Goal: Information Seeking & Learning: Find contact information

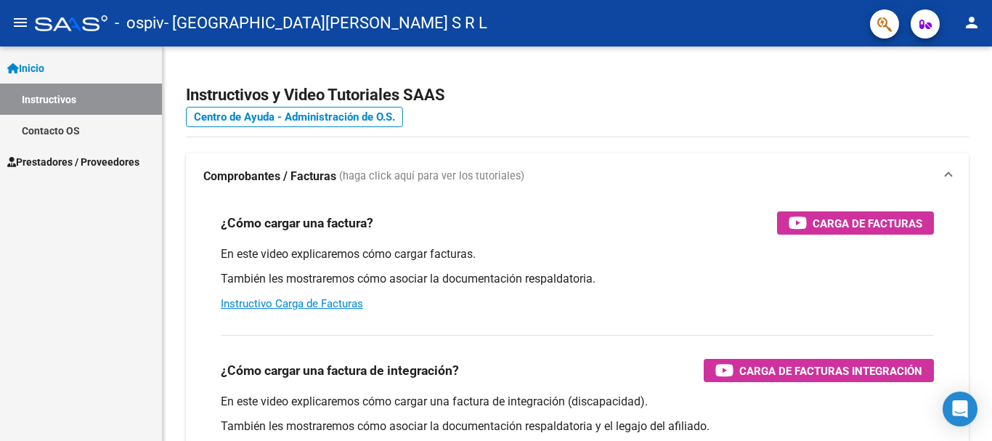
click at [68, 115] on link "Contacto OS" at bounding box center [81, 130] width 162 height 31
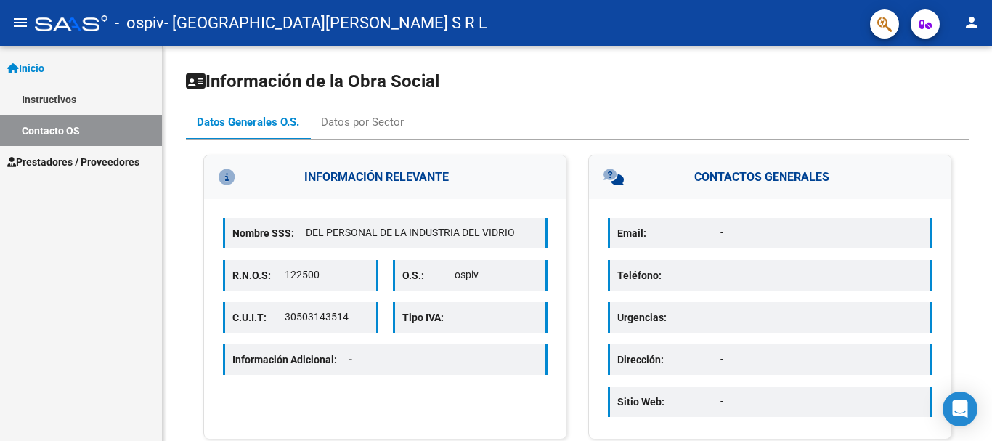
click at [46, 97] on link "Instructivos" at bounding box center [81, 98] width 162 height 31
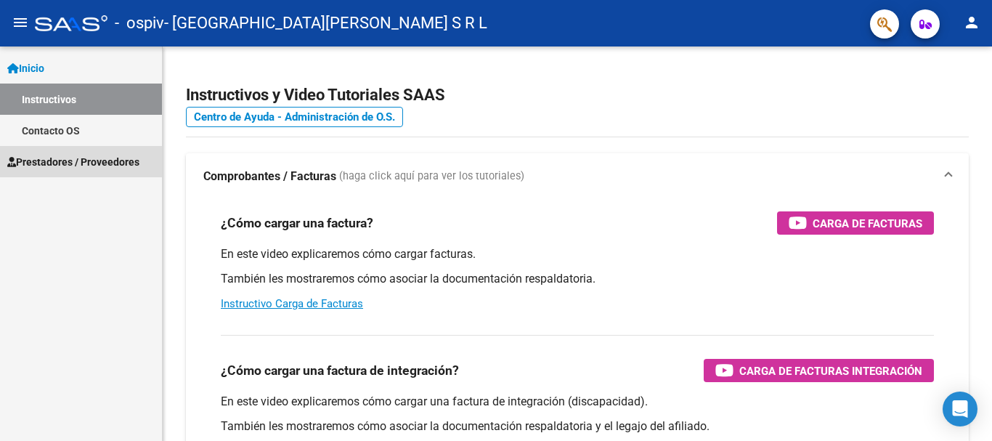
click at [86, 175] on link "Prestadores / Proveedores" at bounding box center [81, 161] width 162 height 31
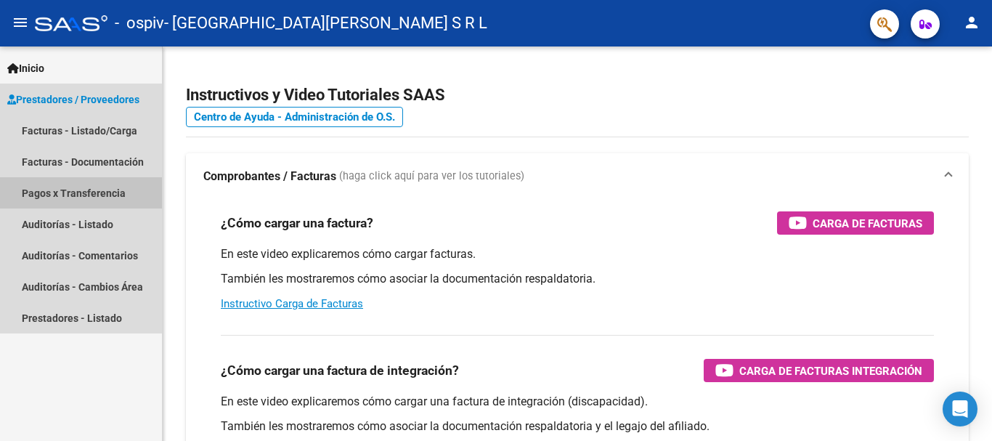
click at [115, 192] on link "Pagos x Transferencia" at bounding box center [81, 192] width 162 height 31
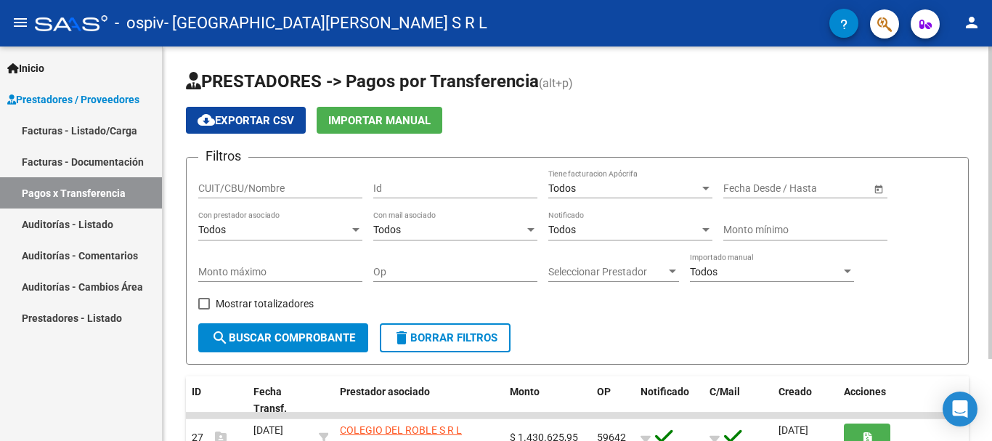
scroll to position [103, 0]
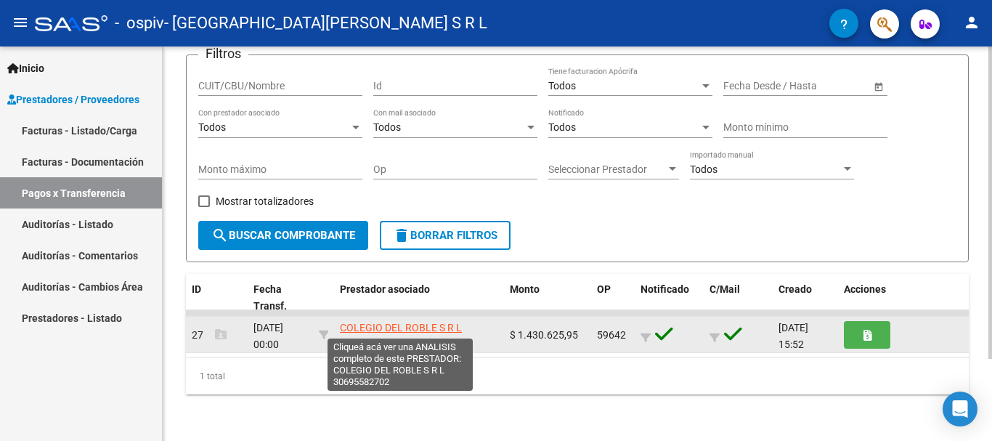
click at [427, 325] on span "COLEGIO DEL ROBLE S R L" at bounding box center [401, 328] width 122 height 12
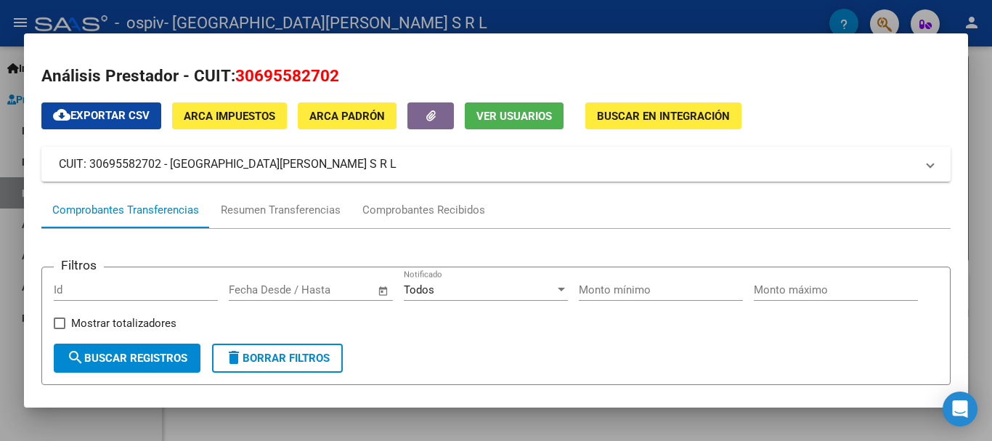
click at [0, 345] on div at bounding box center [496, 220] width 992 height 441
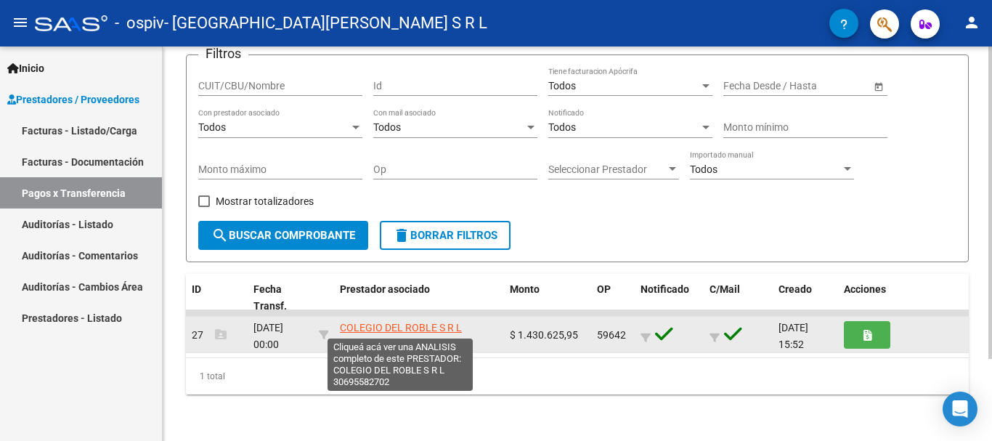
scroll to position [2, 0]
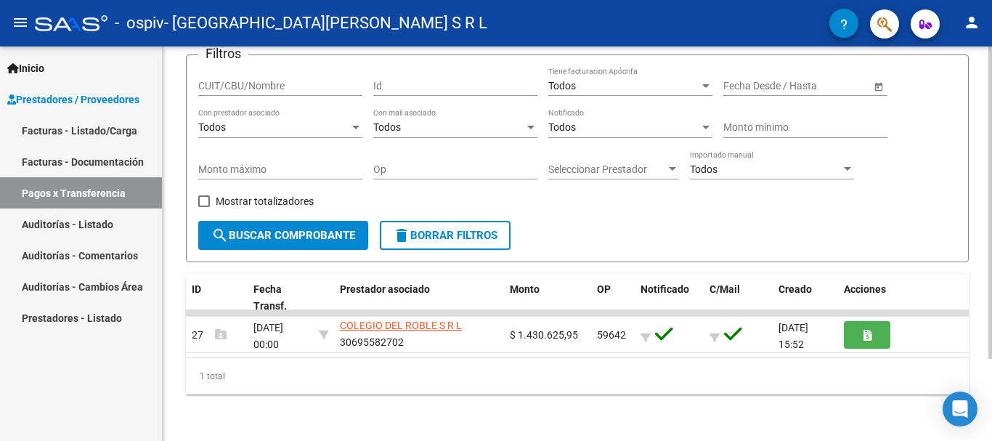
click at [439, 372] on div "1 total" at bounding box center [577, 376] width 782 height 36
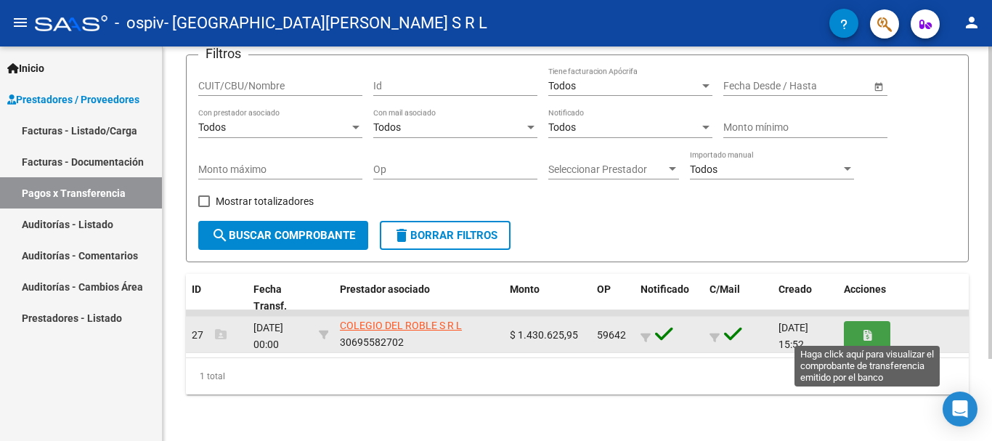
click at [858, 327] on button "button" at bounding box center [866, 334] width 46 height 27
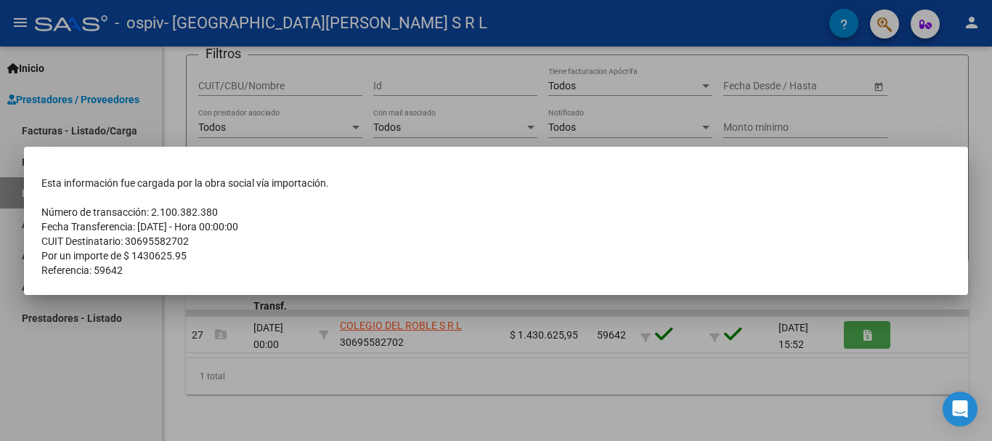
click at [208, 354] on div at bounding box center [496, 220] width 992 height 441
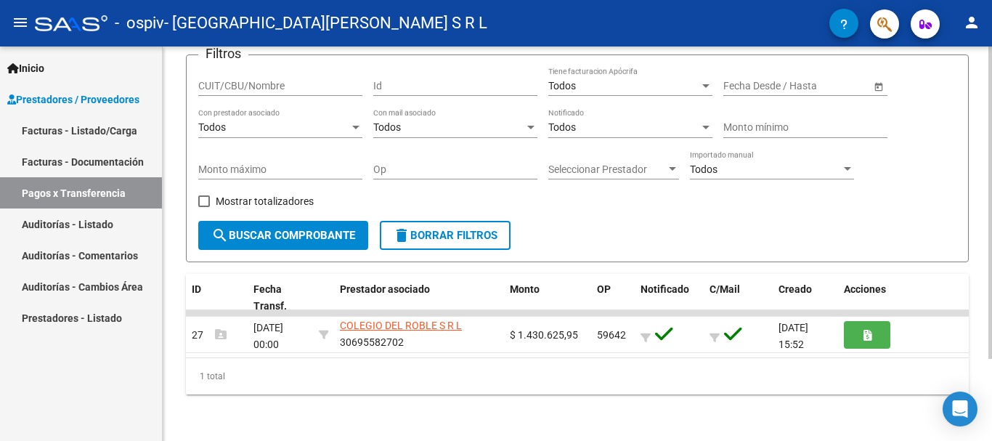
click at [232, 367] on div "1 total" at bounding box center [577, 376] width 782 height 36
click at [230, 384] on div "1 total" at bounding box center [577, 376] width 782 height 36
drag, startPoint x: 284, startPoint y: 374, endPoint x: 357, endPoint y: 315, distance: 94.0
click at [288, 368] on div "1 total" at bounding box center [577, 376] width 782 height 36
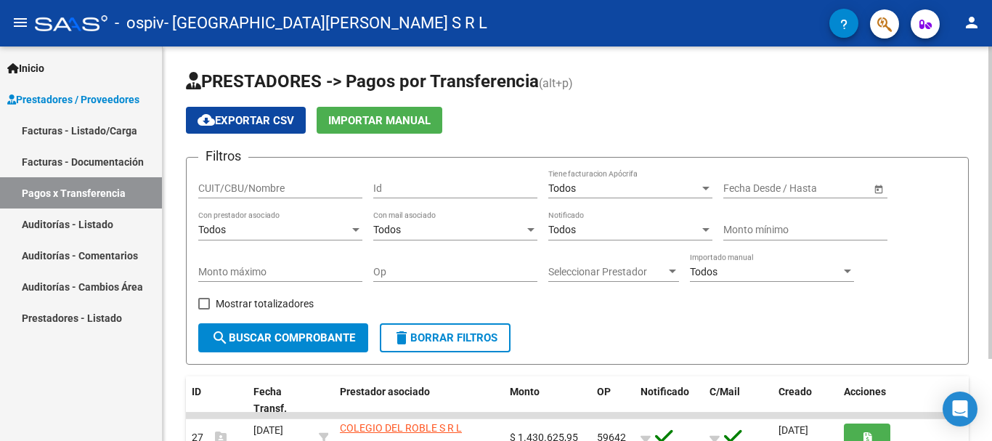
click at [318, 338] on span "search Buscar Comprobante" at bounding box center [283, 337] width 144 height 13
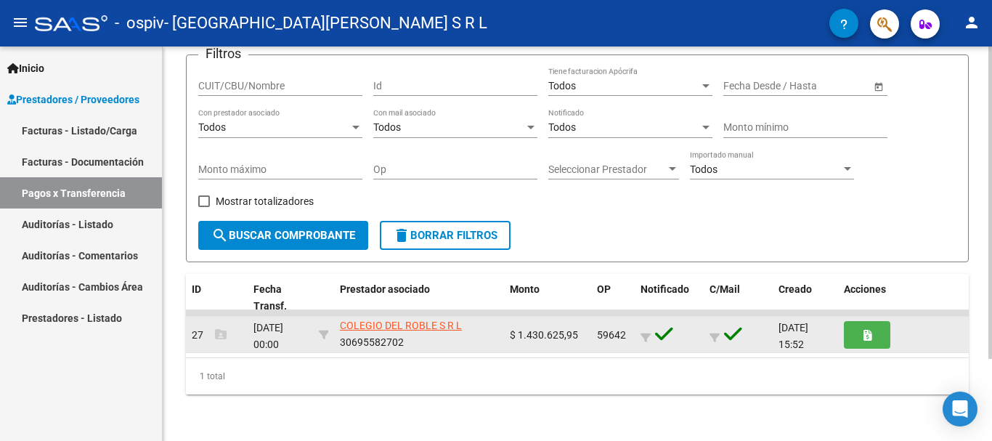
click at [784, 334] on div "[DATE] 15:52" at bounding box center [805, 334] width 54 height 30
click at [844, 322] on button "button" at bounding box center [866, 334] width 46 height 27
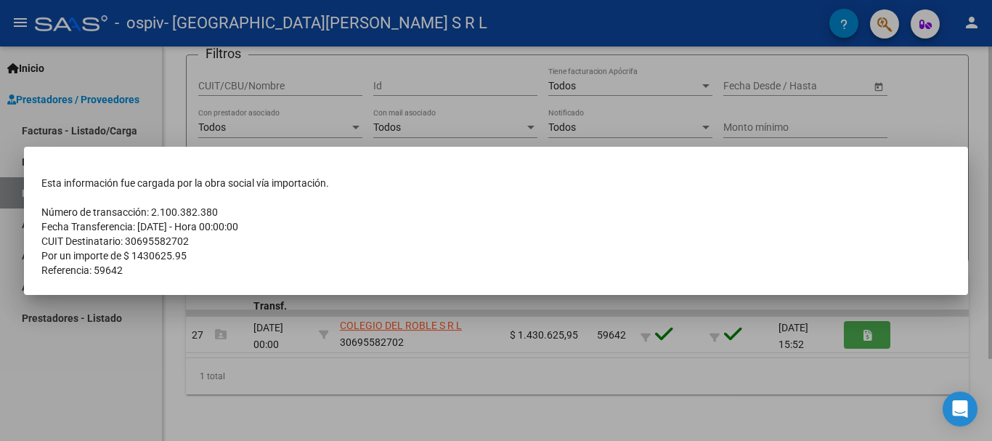
click at [635, 371] on div at bounding box center [496, 220] width 992 height 441
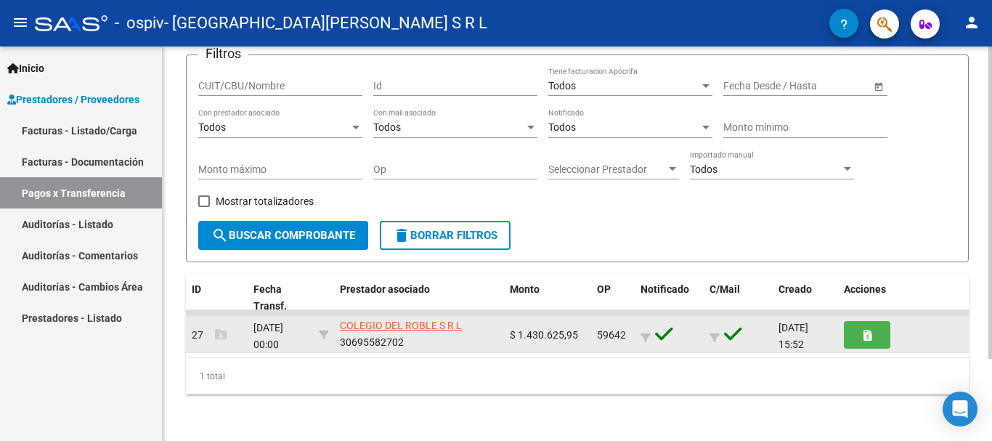
click at [612, 338] on span "59642" at bounding box center [611, 335] width 29 height 12
click at [650, 334] on icon at bounding box center [645, 337] width 10 height 10
click at [645, 336] on icon at bounding box center [645, 337] width 10 height 10
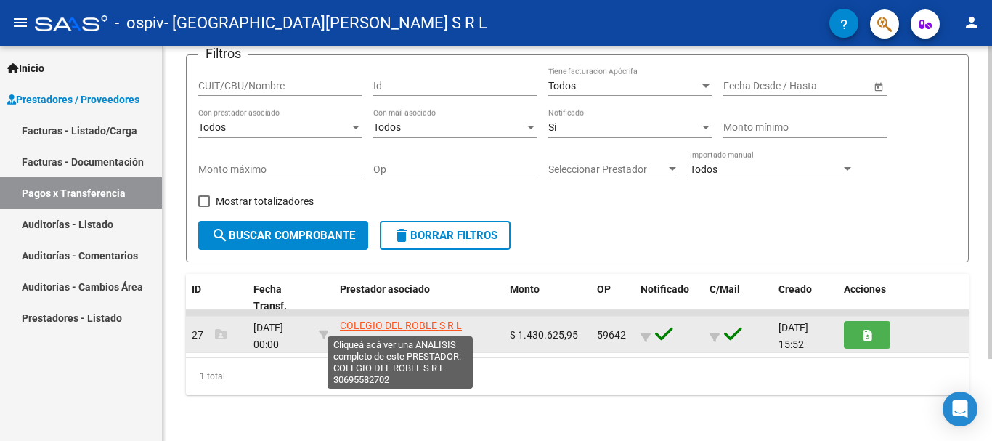
click at [395, 329] on span "COLEGIO DEL ROBLE S R L" at bounding box center [401, 325] width 122 height 12
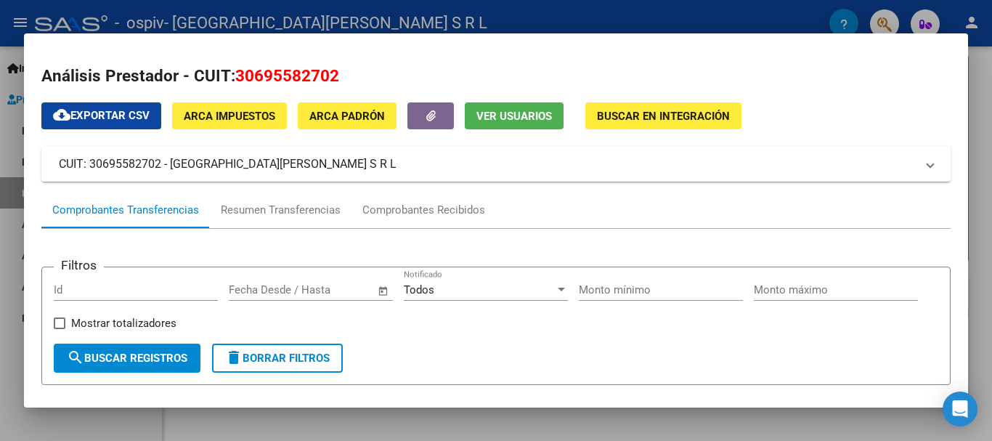
scroll to position [168, 0]
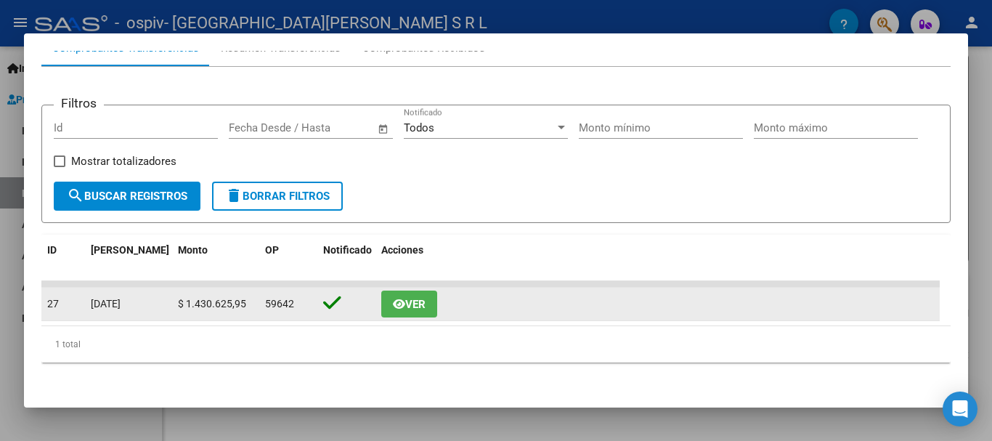
click at [431, 311] on button "Ver" at bounding box center [409, 303] width 56 height 27
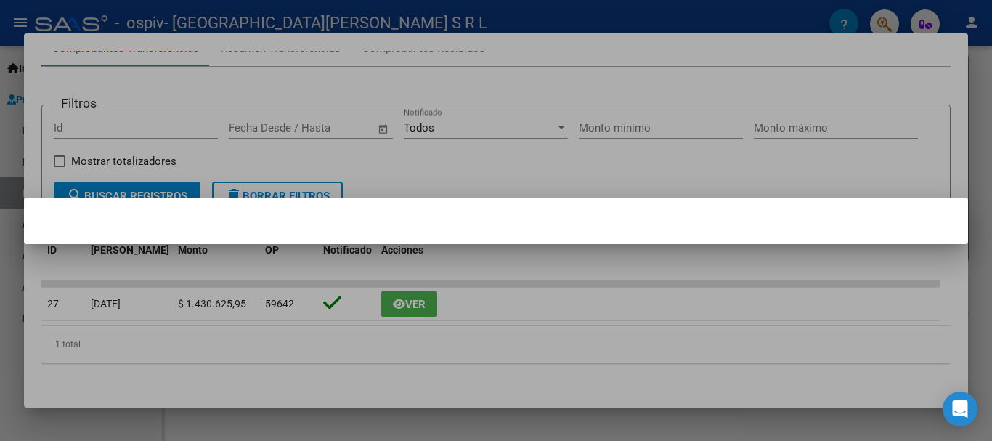
click at [449, 248] on div at bounding box center [496, 220] width 992 height 441
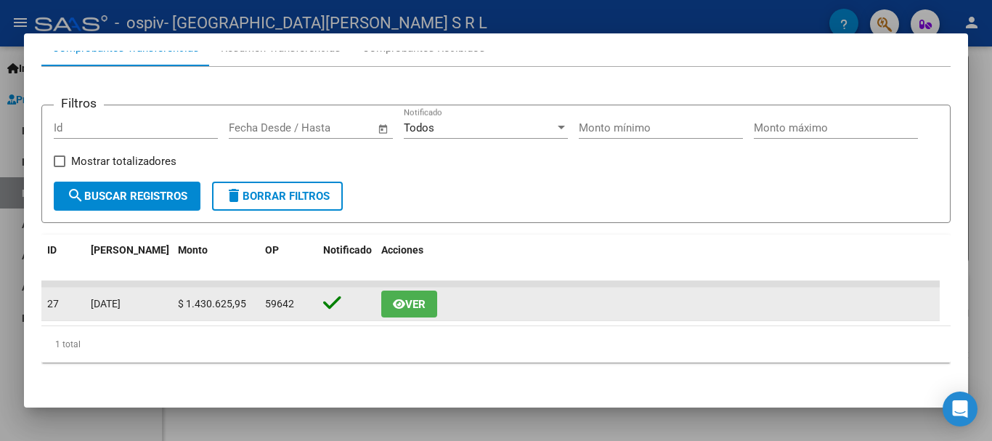
click at [428, 306] on button "Ver" at bounding box center [409, 303] width 56 height 27
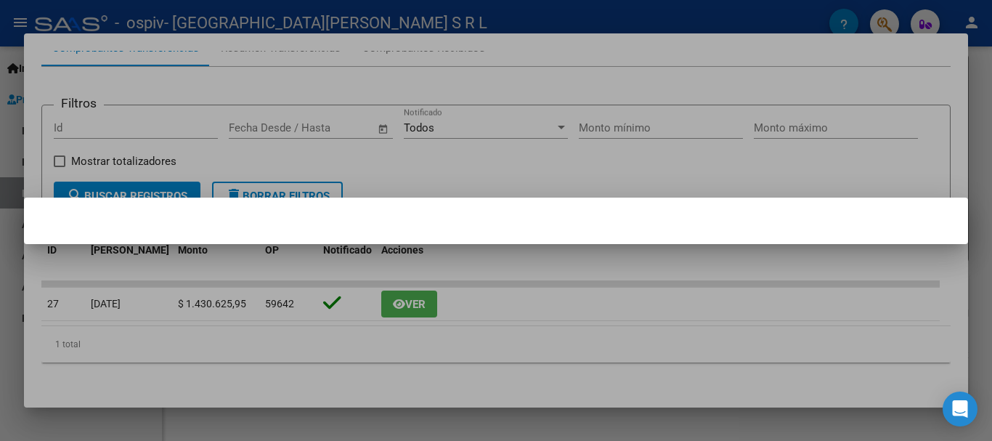
click at [510, 302] on div at bounding box center [496, 220] width 992 height 441
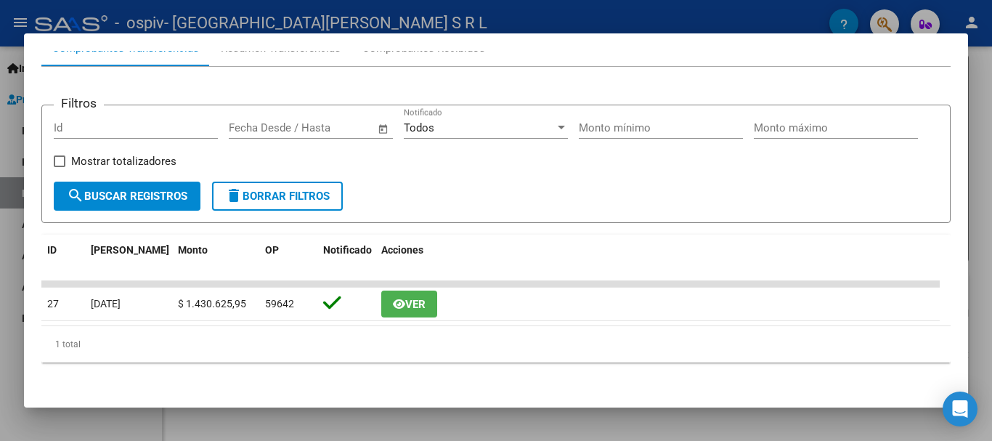
click at [0, 306] on div at bounding box center [496, 220] width 992 height 441
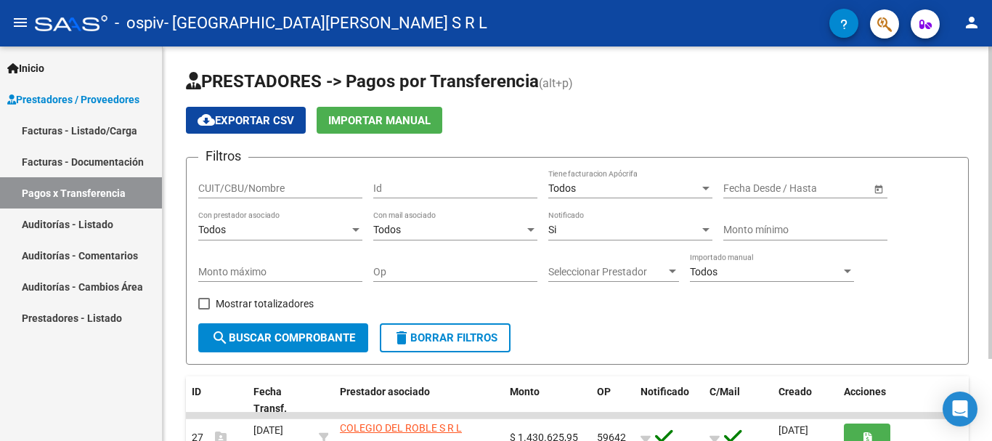
scroll to position [103, 0]
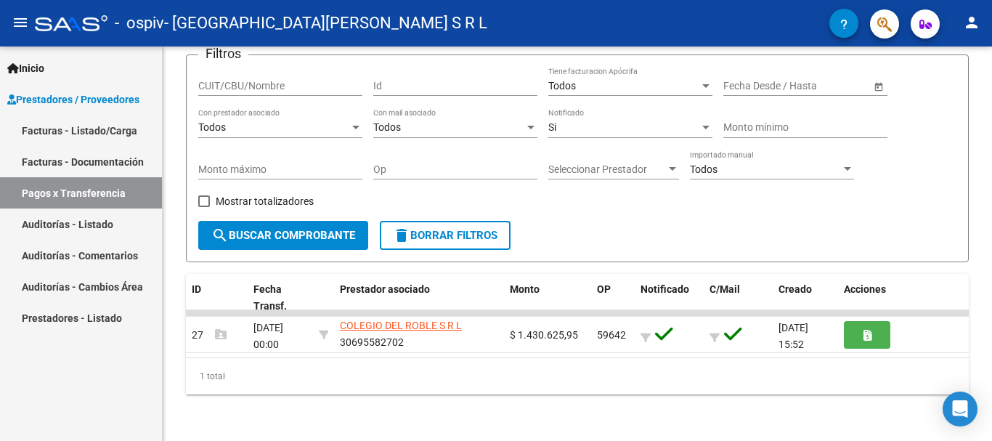
click at [89, 377] on div "Inicio Instructivos Contacto OS Prestadores / Proveedores Facturas - Listado/Ca…" at bounding box center [81, 243] width 162 height 394
click at [132, 162] on link "Facturas - Documentación" at bounding box center [81, 161] width 162 height 31
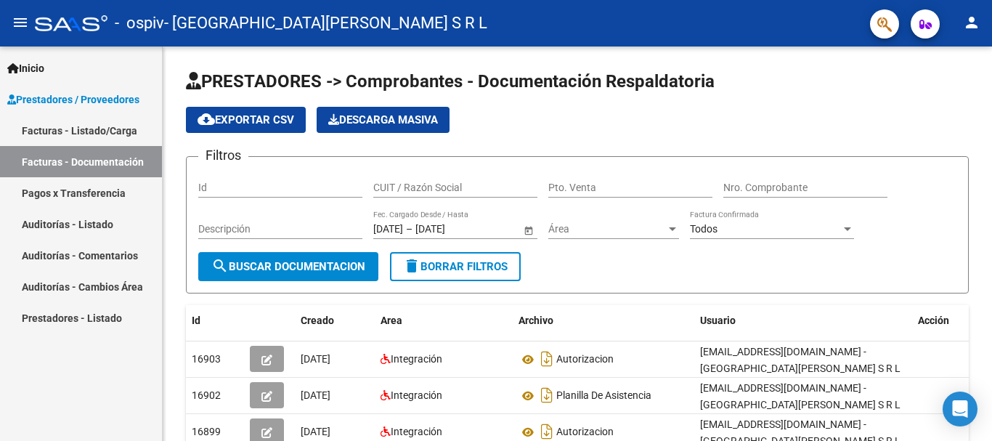
click at [82, 134] on link "Facturas - Listado/Carga" at bounding box center [81, 130] width 162 height 31
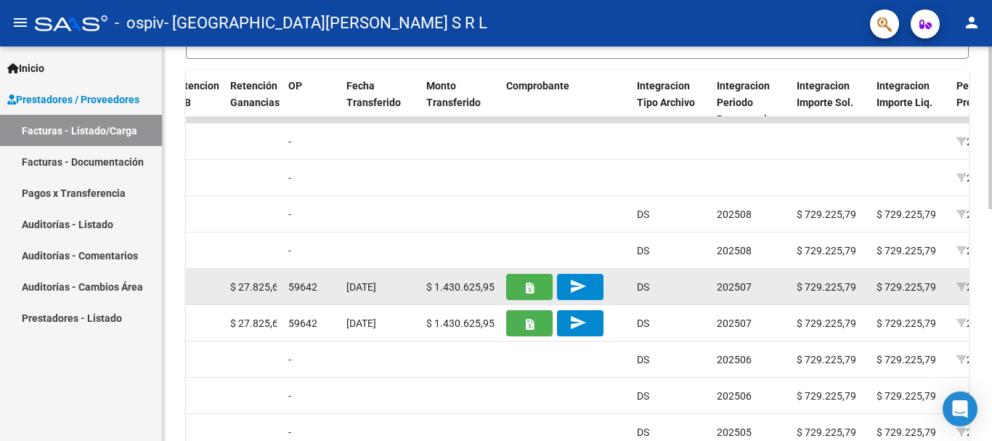
scroll to position [491, 0]
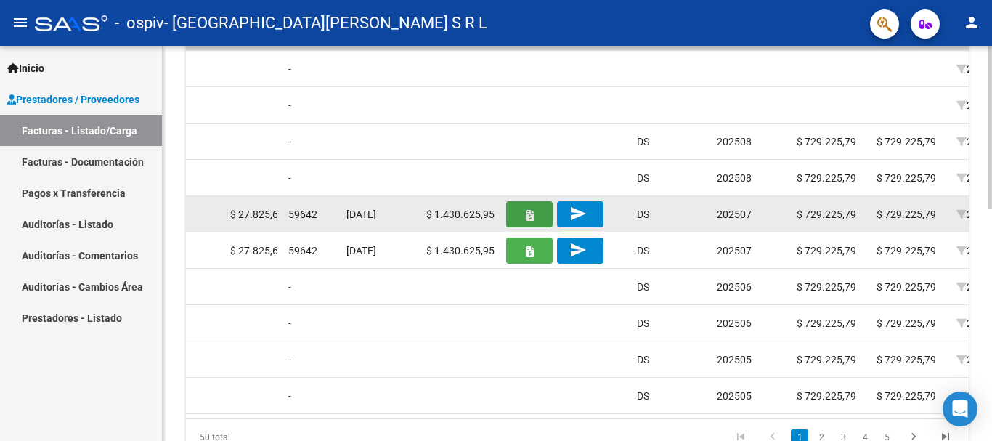
click at [531, 213] on icon "button" at bounding box center [530, 215] width 8 height 11
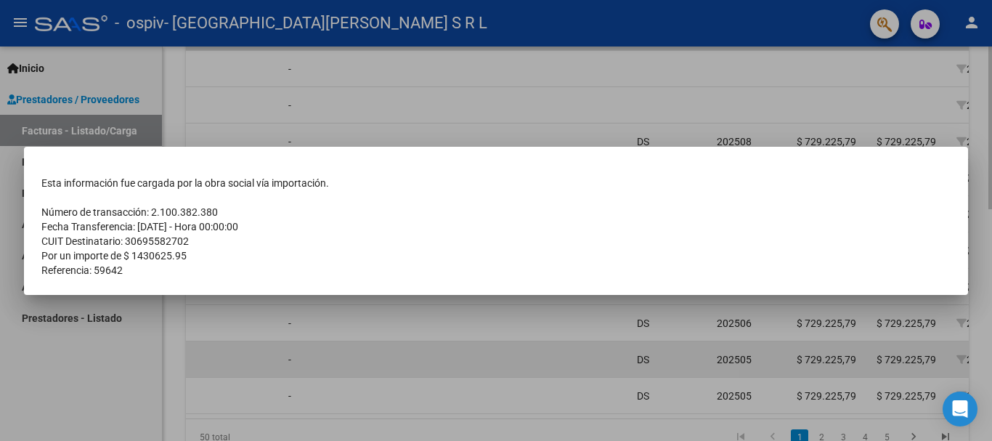
click at [450, 377] on div at bounding box center [496, 220] width 992 height 441
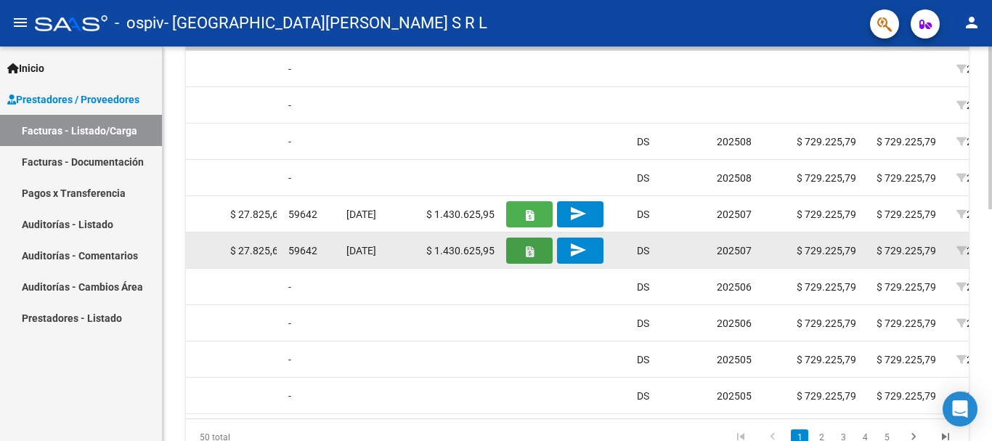
click at [530, 254] on icon "button" at bounding box center [530, 251] width 8 height 11
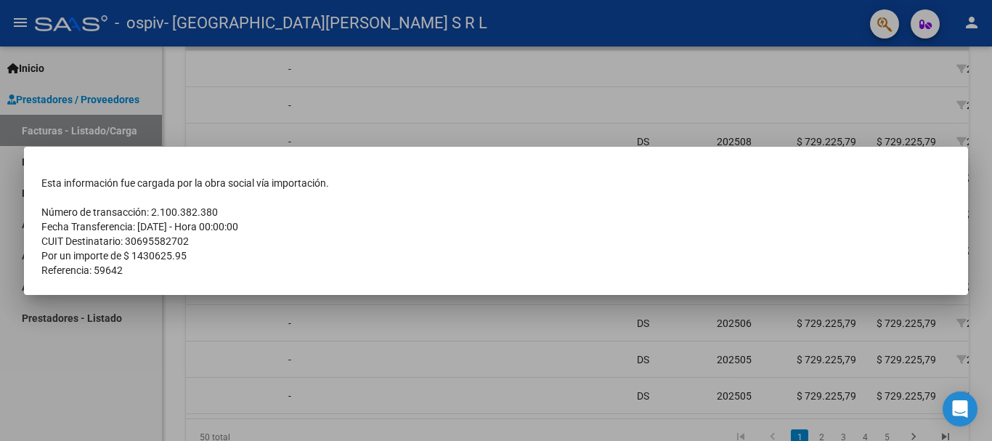
click at [499, 381] on div at bounding box center [496, 220] width 992 height 441
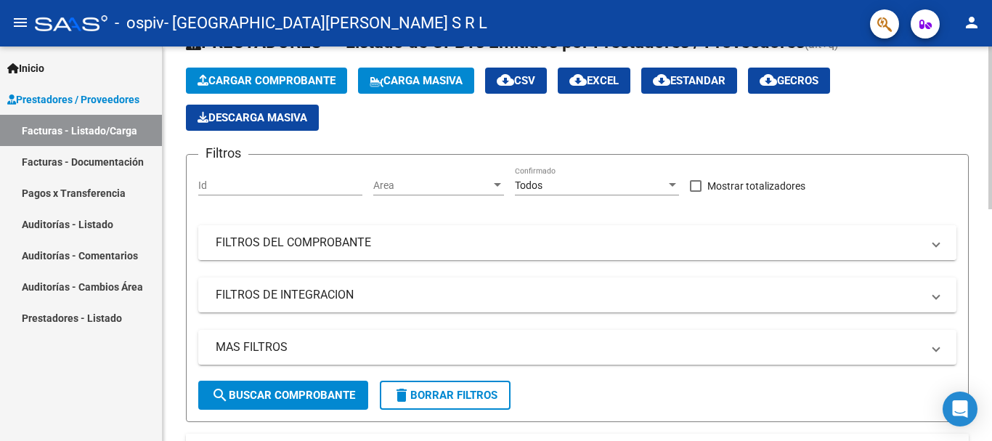
scroll to position [0, 0]
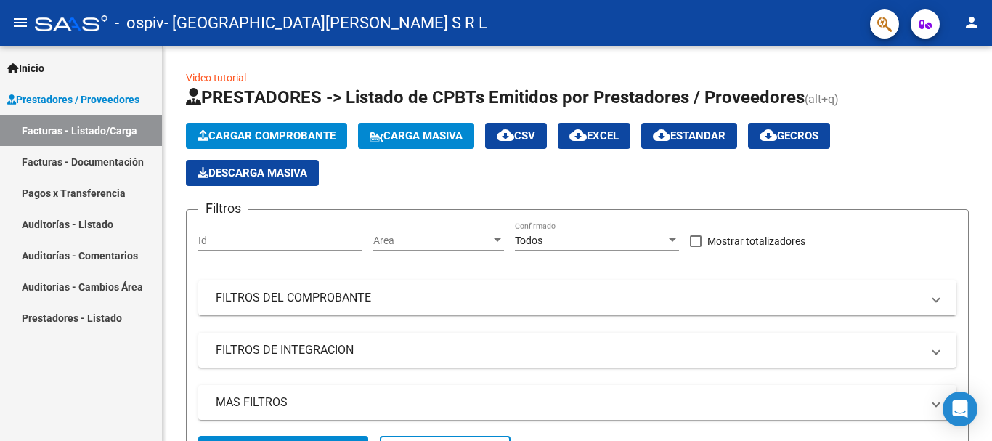
drag, startPoint x: 67, startPoint y: 367, endPoint x: 138, endPoint y: 356, distance: 72.1
click at [67, 367] on div "Inicio Instructivos Contacto OS Prestadores / Proveedores Facturas - Listado/Ca…" at bounding box center [81, 243] width 162 height 394
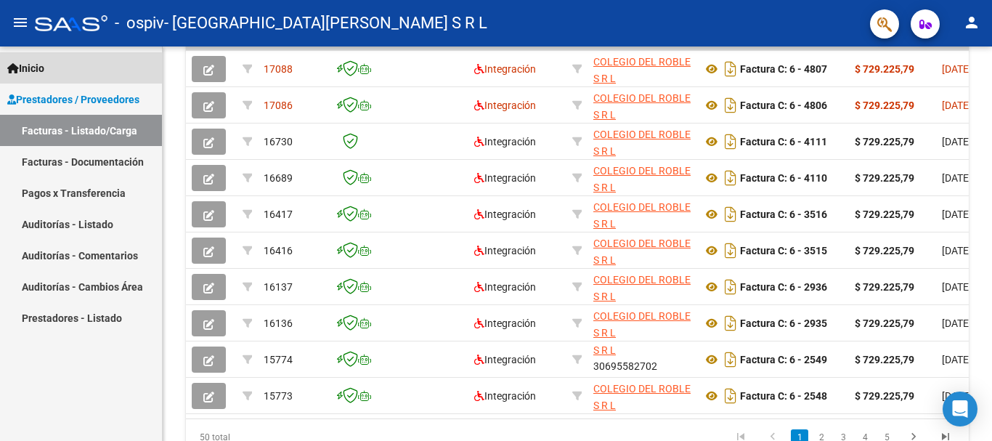
click at [66, 70] on link "Inicio" at bounding box center [81, 67] width 162 height 31
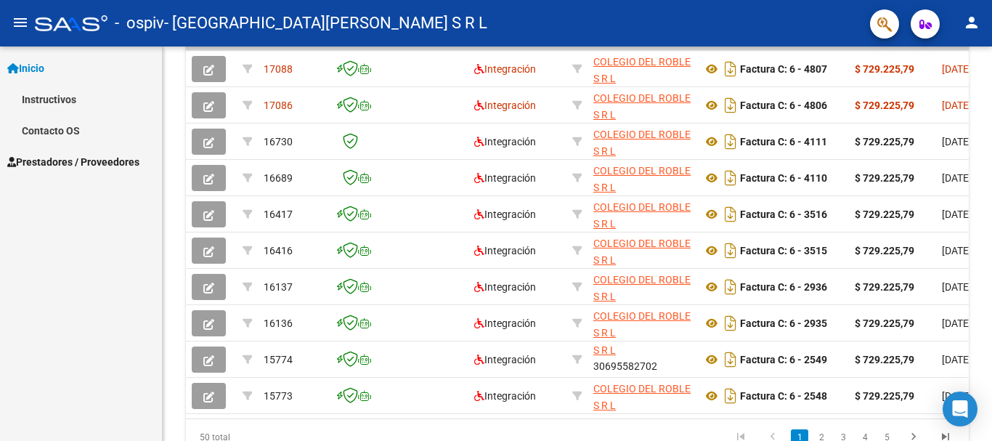
click at [111, 269] on div "Inicio Instructivos Contacto OS Prestadores / Proveedores Facturas - Listado/Ca…" at bounding box center [81, 243] width 162 height 394
click at [52, 247] on div "Inicio Instructivos Contacto OS Prestadores / Proveedores Facturas - Listado/Ca…" at bounding box center [81, 243] width 162 height 394
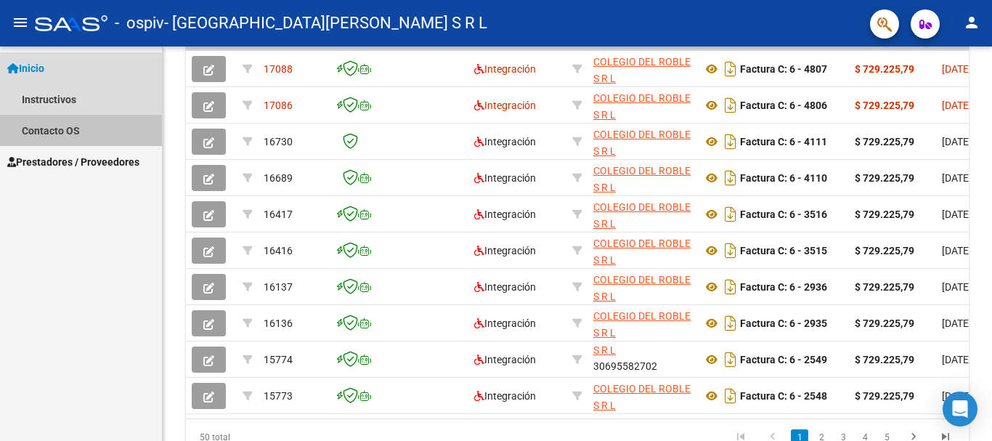
click at [15, 136] on link "Contacto OS" at bounding box center [81, 130] width 162 height 31
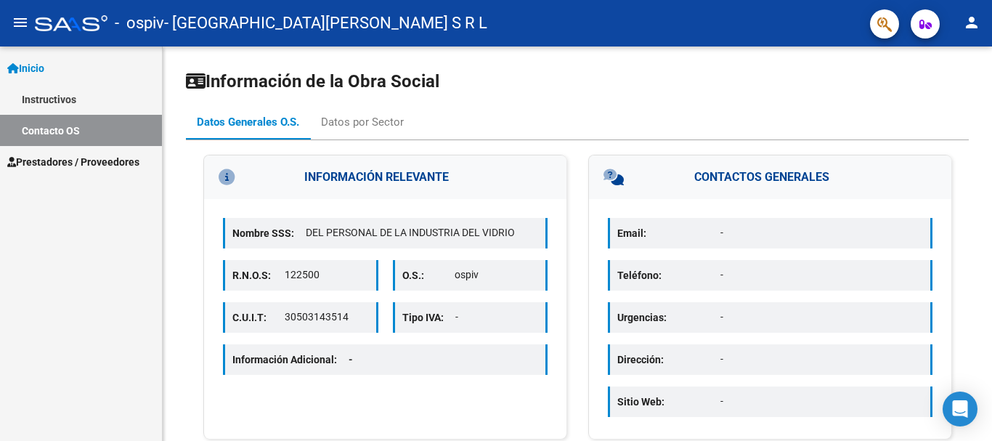
click at [60, 168] on span "Prestadores / Proveedores" at bounding box center [73, 162] width 132 height 16
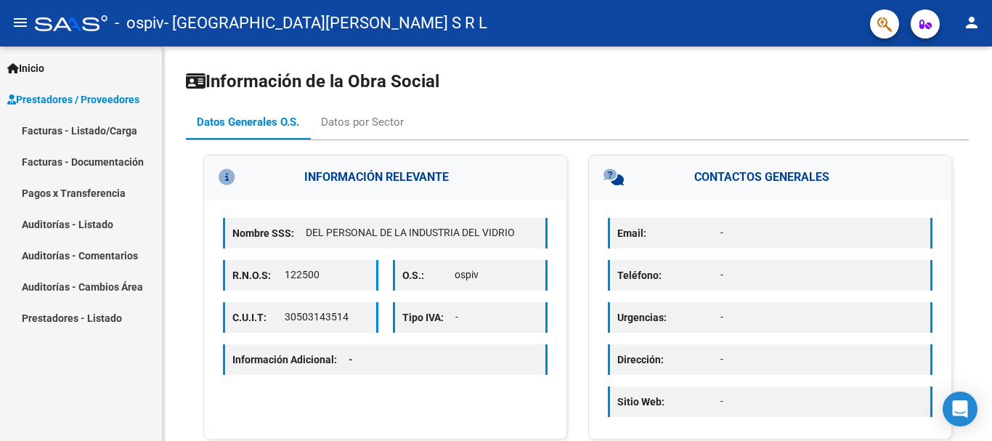
click at [140, 355] on div "Inicio Instructivos Contacto OS Prestadores / Proveedores Facturas - Listado/Ca…" at bounding box center [81, 243] width 162 height 394
click at [96, 357] on div "Inicio Instructivos Contacto OS Prestadores / Proveedores Facturas - Listado/Ca…" at bounding box center [81, 243] width 162 height 394
click at [13, 21] on mat-icon "menu" at bounding box center [20, 22] width 17 height 17
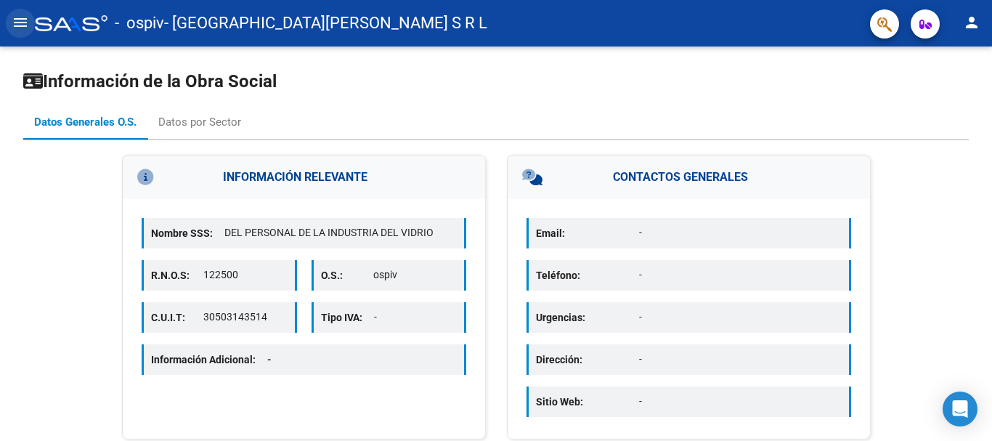
click at [11, 19] on button "menu" at bounding box center [20, 23] width 29 height 29
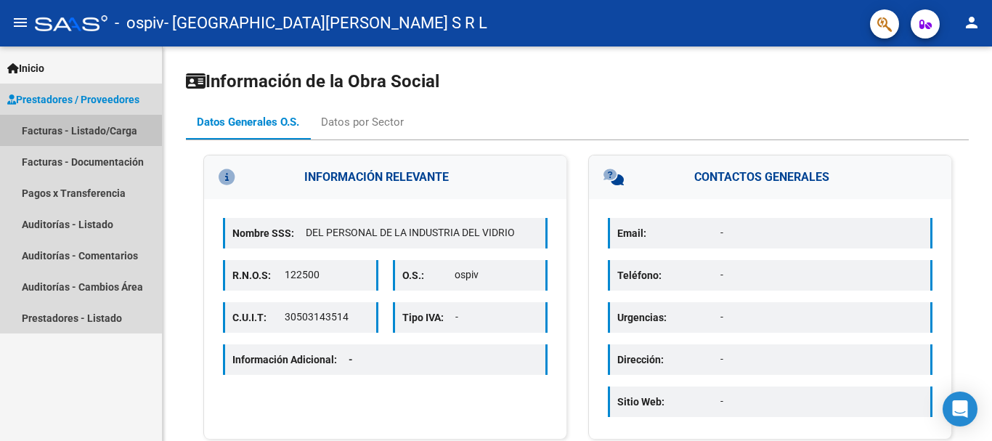
click at [73, 131] on link "Facturas - Listado/Carga" at bounding box center [81, 130] width 162 height 31
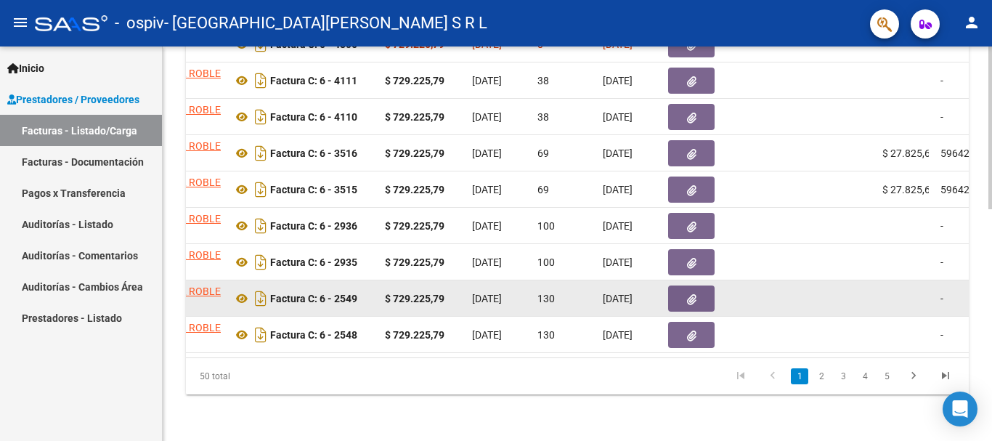
scroll to position [0, 464]
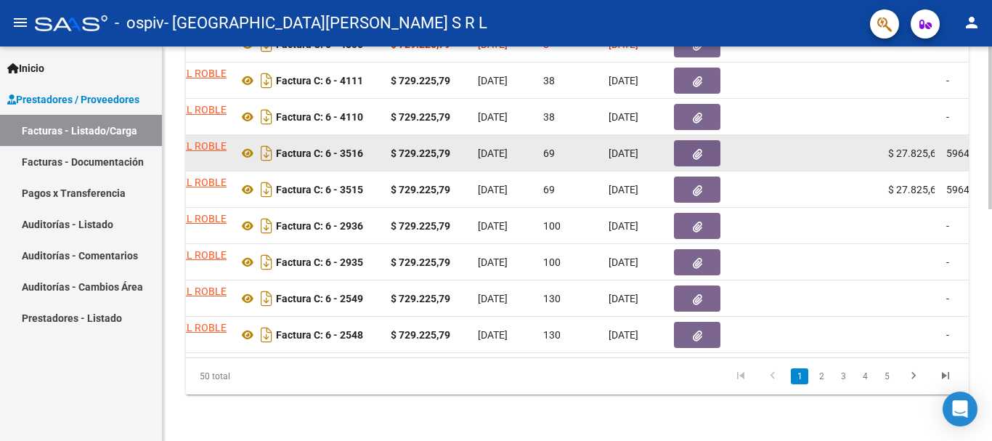
click at [706, 140] on button "button" at bounding box center [697, 153] width 46 height 26
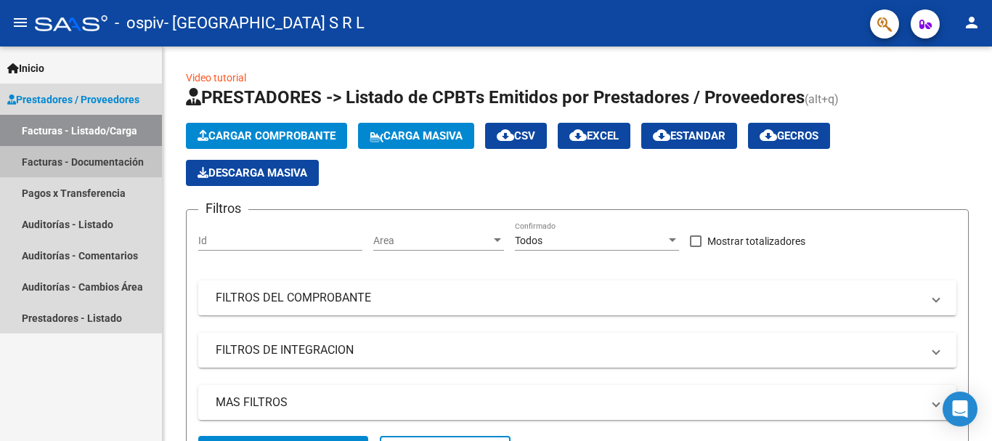
click at [84, 171] on link "Facturas - Documentación" at bounding box center [81, 161] width 162 height 31
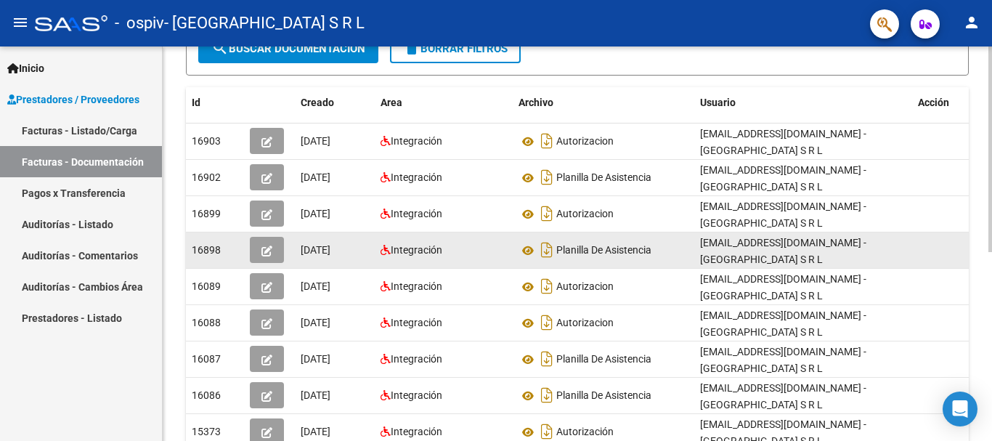
scroll to position [290, 0]
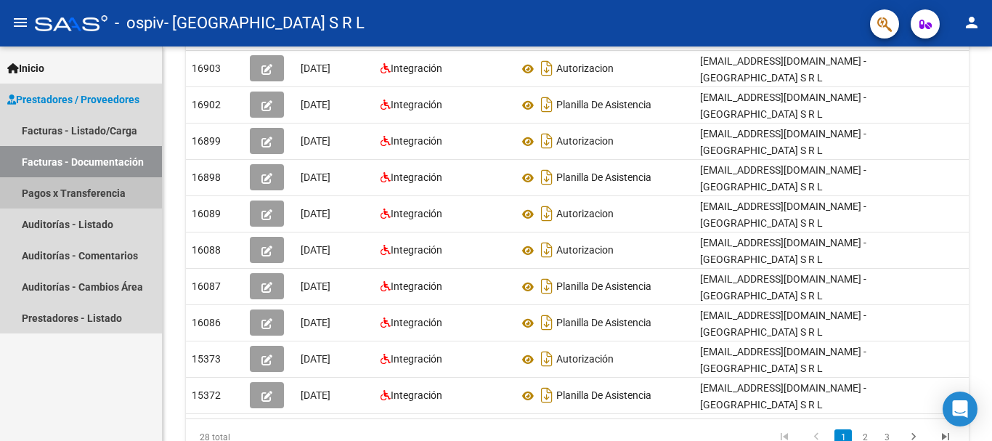
click at [65, 192] on link "Pagos x Transferencia" at bounding box center [81, 192] width 162 height 31
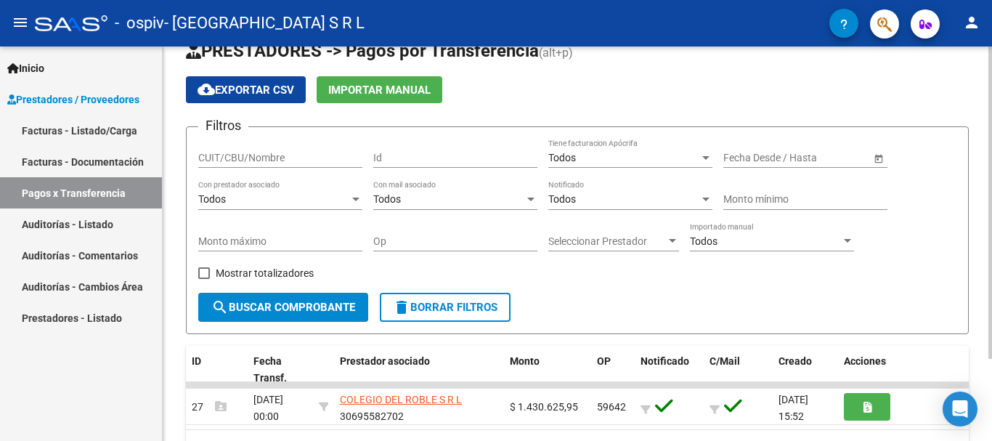
scroll to position [103, 0]
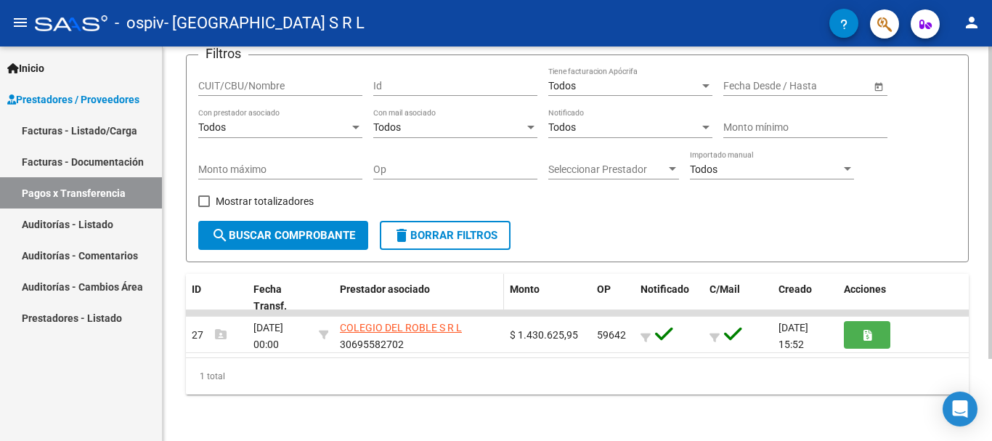
drag, startPoint x: 262, startPoint y: 310, endPoint x: 396, endPoint y: 303, distance: 134.5
click at [396, 303] on div "ID Fecha Transf. Prestador asociado Monto OP Notificado C/Mail Creado Acciones …" at bounding box center [577, 334] width 782 height 120
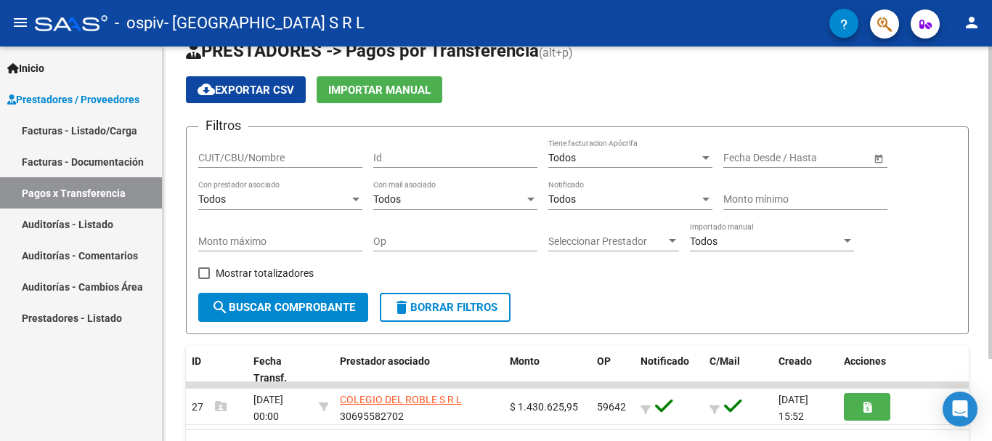
scroll to position [0, 0]
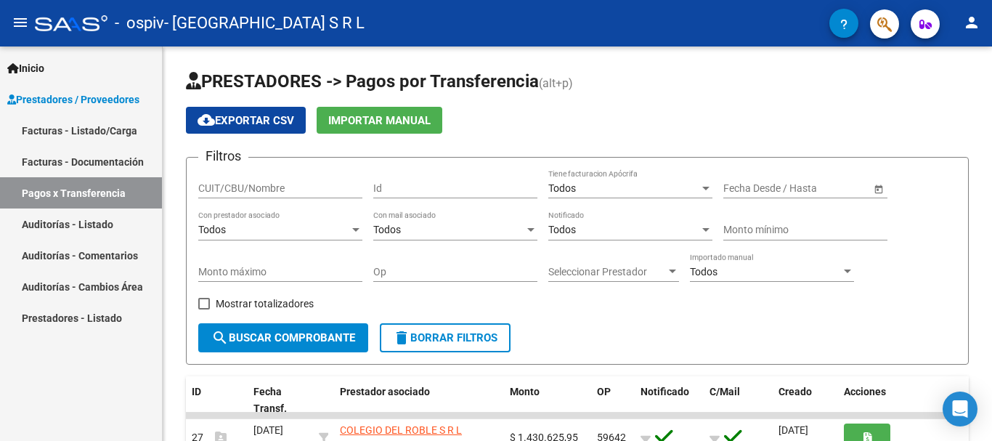
click at [84, 96] on span "Prestadores / Proveedores" at bounding box center [73, 99] width 132 height 16
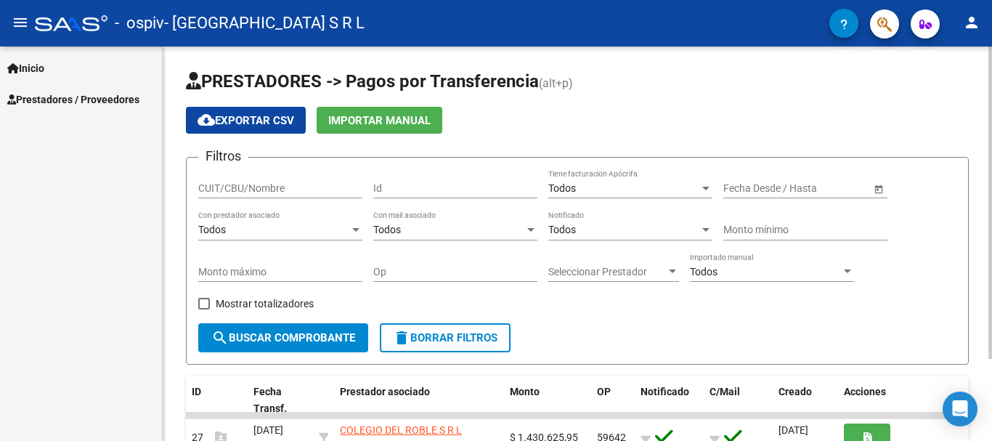
scroll to position [103, 0]
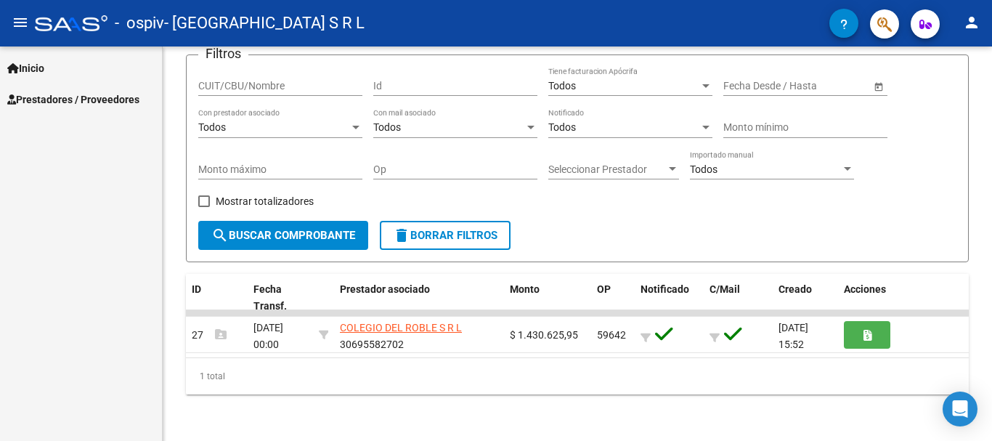
click at [95, 152] on div "Inicio Instructivos Contacto OS Prestadores / Proveedores Facturas - Listado/Ca…" at bounding box center [81, 243] width 162 height 394
click at [97, 98] on span "Prestadores / Proveedores" at bounding box center [73, 99] width 132 height 16
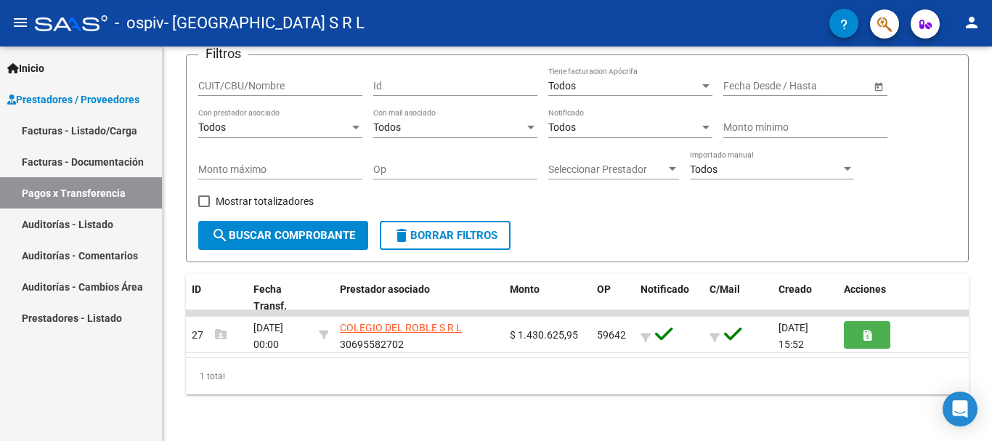
click at [35, 68] on span "Inicio" at bounding box center [25, 68] width 37 height 16
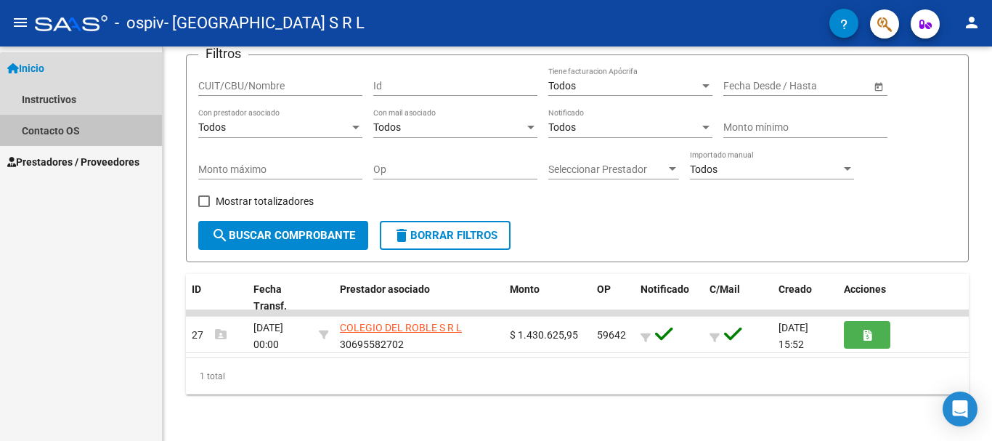
click at [91, 134] on link "Contacto OS" at bounding box center [81, 130] width 162 height 31
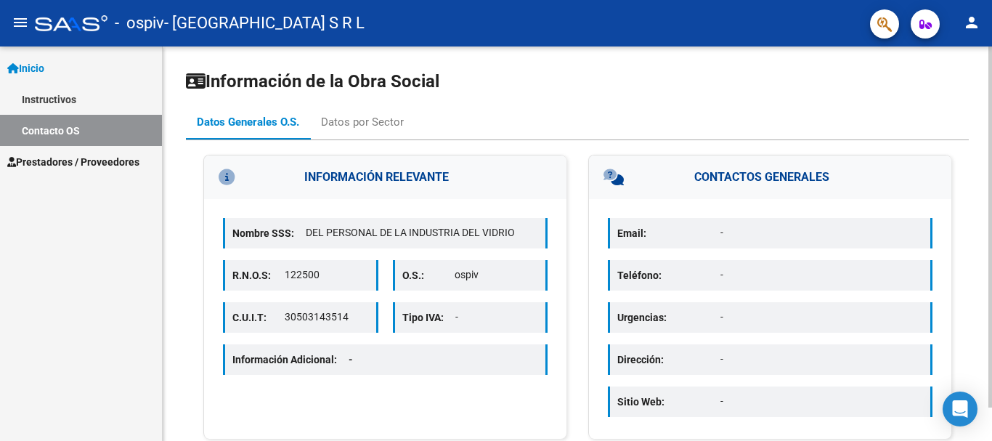
scroll to position [36, 0]
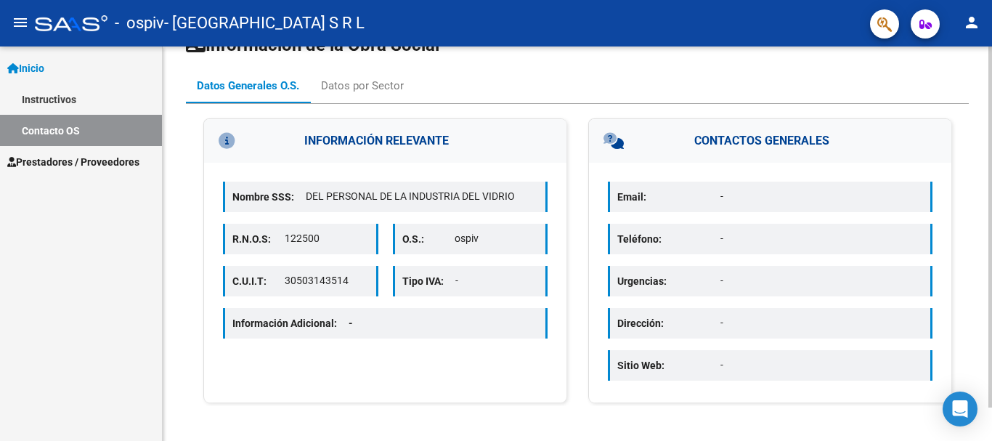
click at [724, 199] on p "-" at bounding box center [821, 196] width 203 height 15
click at [657, 324] on div "Dirección: -" at bounding box center [770, 323] width 324 height 30
click at [676, 376] on div "Sitio Web: -" at bounding box center [770, 365] width 324 height 30
click at [338, 74] on div "Datos por Sector" at bounding box center [362, 85] width 105 height 35
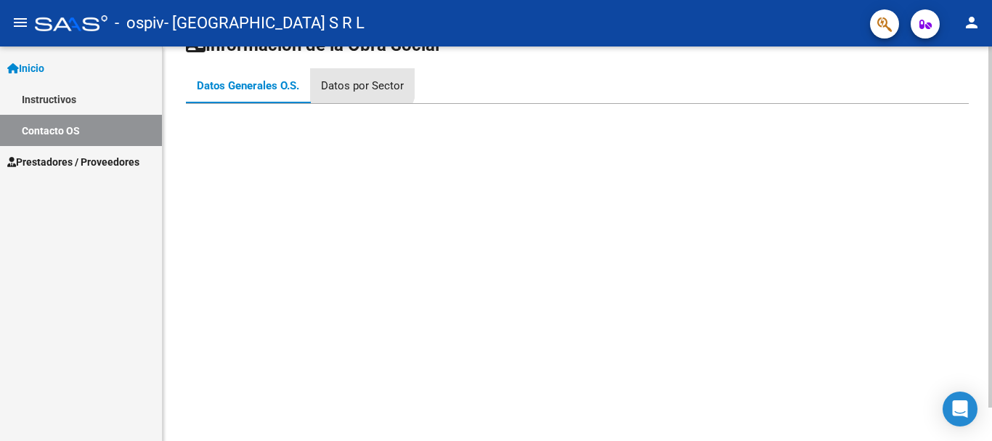
scroll to position [0, 0]
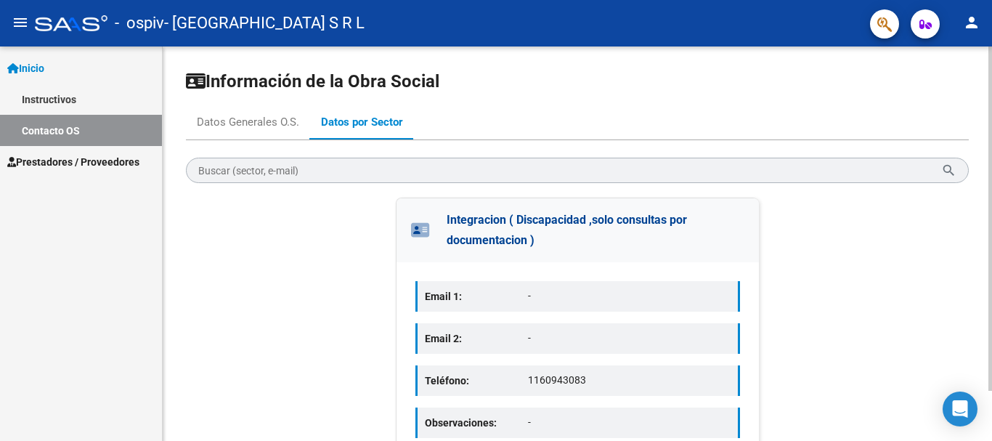
click at [550, 296] on p "-" at bounding box center [629, 295] width 203 height 15
click at [518, 298] on p "Email 1:" at bounding box center [476, 296] width 103 height 16
click at [560, 347] on div "Email 2: -" at bounding box center [577, 338] width 324 height 30
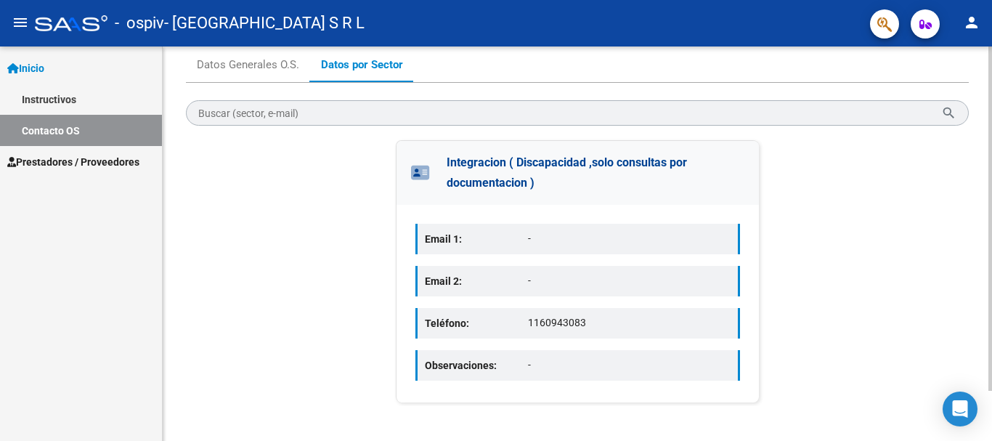
click at [555, 336] on div "Email 1: - Email 2: - Teléfono: 1160943083 Observaciones: -" at bounding box center [577, 303] width 362 height 197
click at [554, 330] on p "1160943083" at bounding box center [629, 322] width 203 height 15
click at [556, 357] on p "-" at bounding box center [629, 364] width 203 height 15
click at [285, 69] on div "Datos Generales O.S." at bounding box center [248, 65] width 102 height 16
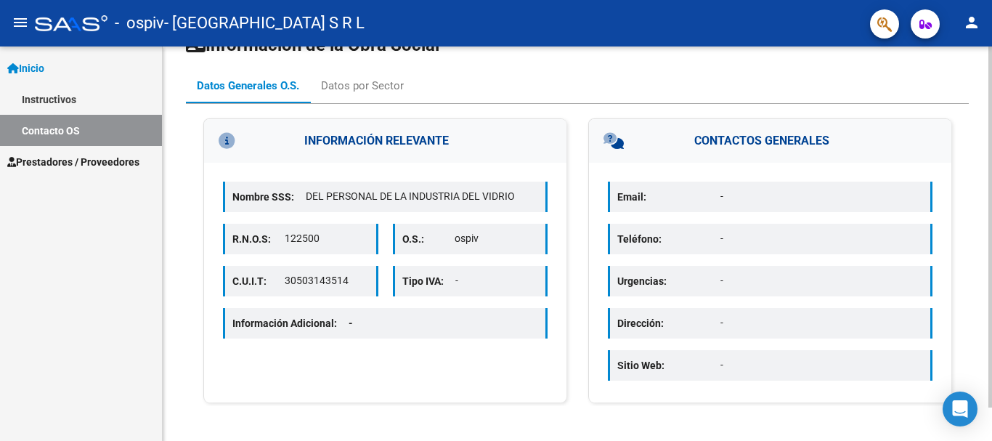
scroll to position [0, 0]
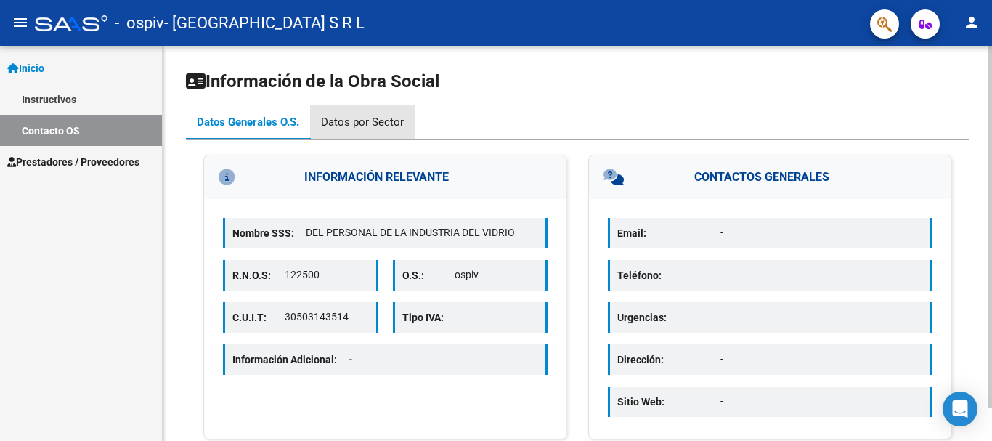
click at [388, 124] on div "Datos por Sector" at bounding box center [362, 122] width 83 height 16
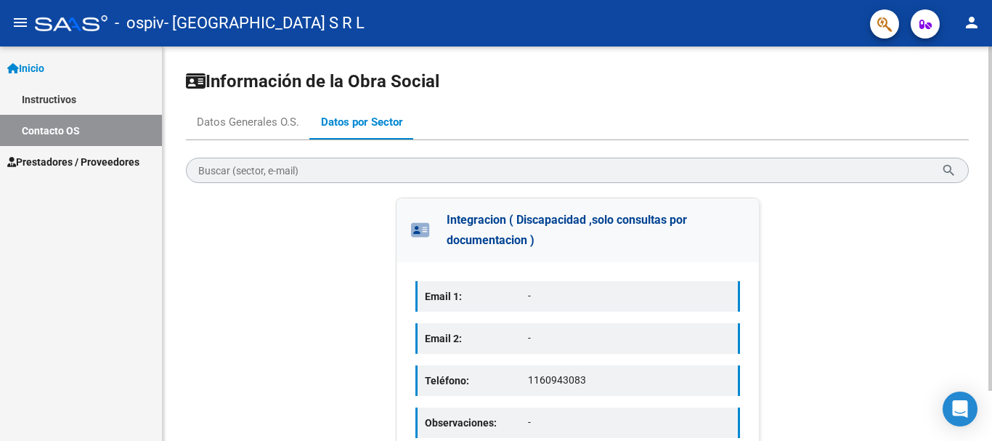
scroll to position [57, 0]
